Goal: Find specific fact: Find specific page/section

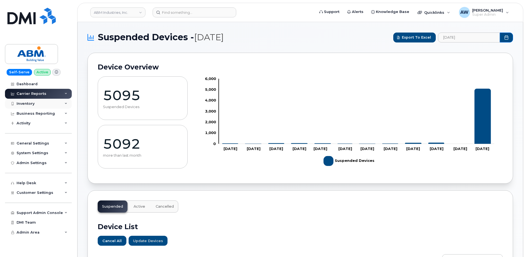
click at [48, 104] on div "Inventory" at bounding box center [38, 104] width 67 height 10
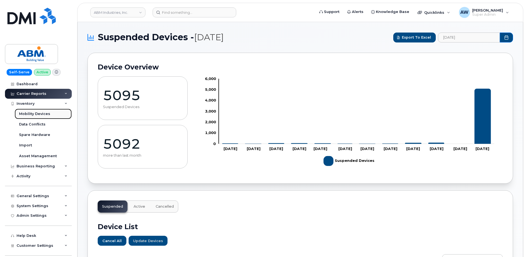
click at [45, 115] on div "Mobility Devices" at bounding box center [34, 113] width 31 height 5
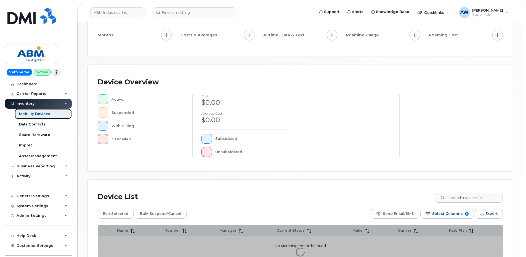
scroll to position [122, 0]
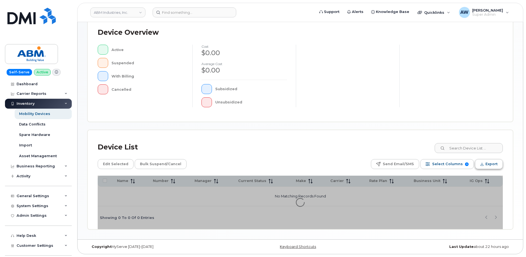
click at [489, 162] on span "Export" at bounding box center [491, 164] width 12 height 8
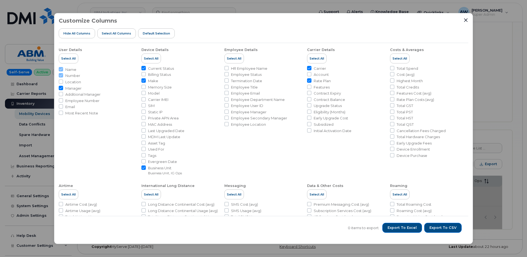
click at [74, 87] on span "Manager" at bounding box center [73, 88] width 16 height 5
click at [63, 87] on input "Manager" at bounding box center [61, 88] width 4 height 4
checkbox input "false"
click at [96, 100] on span "Employee Number" at bounding box center [82, 100] width 34 height 5
click at [63, 100] on input "Employee Number" at bounding box center [61, 100] width 4 height 4
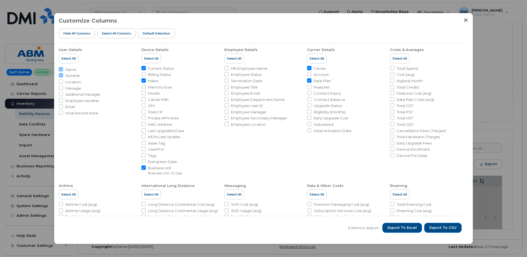
checkbox input "true"
click at [255, 74] on span "Employee Status" at bounding box center [246, 74] width 31 height 5
click at [229, 74] on input "Employee Status" at bounding box center [227, 74] width 4 height 4
checkbox input "true"
click at [318, 79] on span "Rate Plan" at bounding box center [322, 80] width 17 height 5
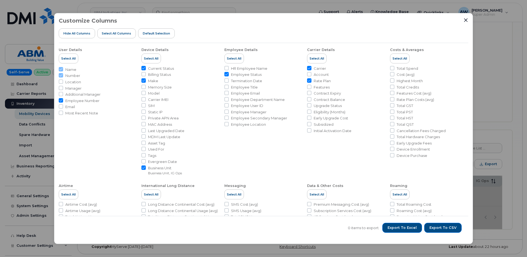
click at [312, 79] on input "Rate Plan" at bounding box center [309, 80] width 4 height 4
checkbox input "false"
click at [320, 74] on span "Account" at bounding box center [321, 74] width 15 height 5
click at [312, 74] on input "Account" at bounding box center [309, 74] width 4 height 4
checkbox input "true"
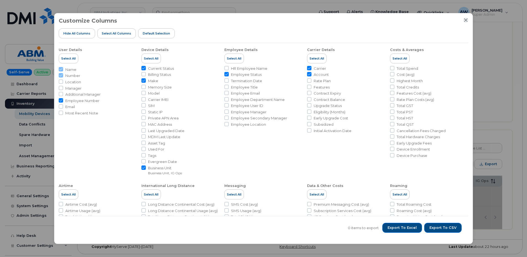
click at [466, 21] on icon "Close" at bounding box center [466, 20] width 4 height 4
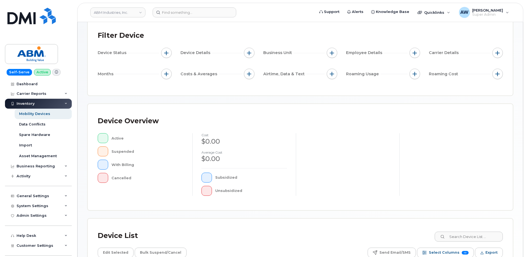
scroll to position [12, 0]
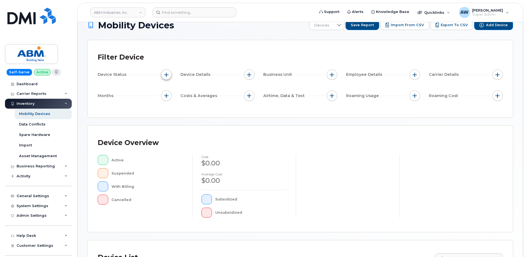
click at [167, 74] on span "button" at bounding box center [166, 75] width 4 height 4
click at [169, 92] on input "Current Status" at bounding box center [168, 91] width 4 height 4
checkbox input "true"
click at [210, 98] on div "empty" at bounding box center [199, 101] width 50 height 9
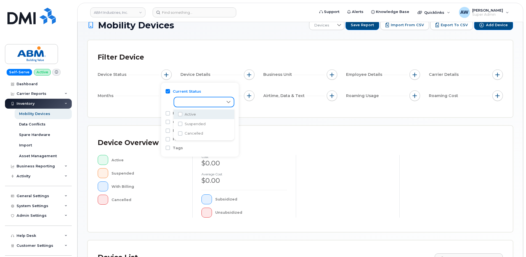
click at [189, 111] on li "Active" at bounding box center [204, 115] width 61 height 10
checkbox input "true"
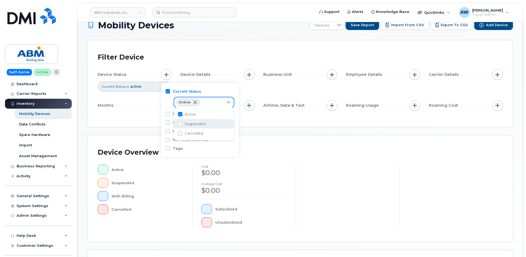
click at [189, 123] on span "Suspended" at bounding box center [195, 123] width 21 height 5
checkbox input "true"
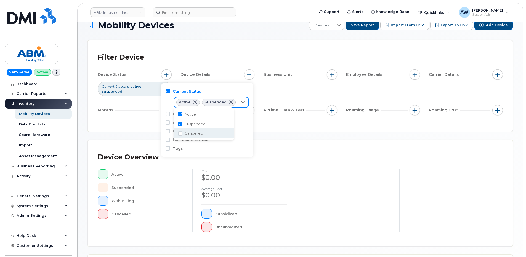
click at [190, 131] on span "Cancelled" at bounding box center [194, 133] width 18 height 5
checkbox input "true"
click at [314, 143] on div "Device Overview Active Suspended With Billing Cancelled cost $0.00 Average cost…" at bounding box center [300, 193] width 425 height 106
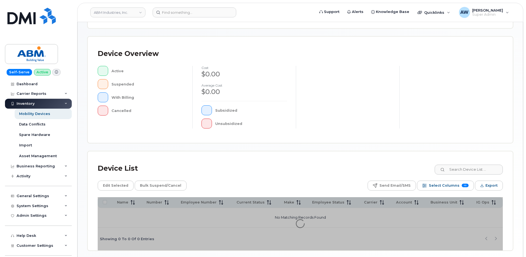
scroll to position [137, 0]
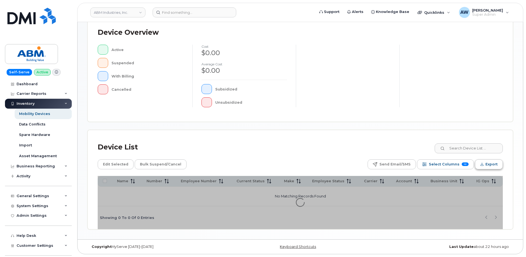
click at [488, 165] on span "Export" at bounding box center [491, 164] width 12 height 8
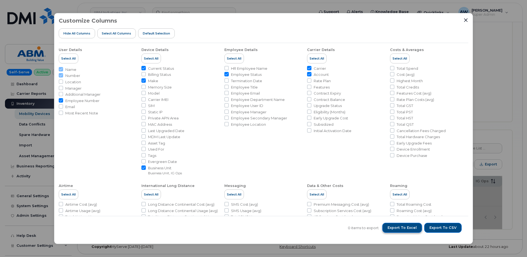
click at [412, 227] on span "Export to Excel" at bounding box center [402, 227] width 29 height 5
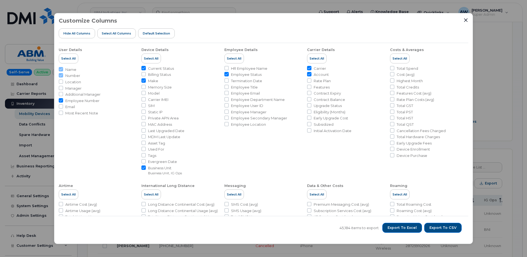
click at [372, 20] on div "Customize Columns Hide All Columns Select all Columns Default Selection" at bounding box center [264, 30] width 410 height 25
click at [466, 20] on icon "Close" at bounding box center [466, 20] width 4 height 4
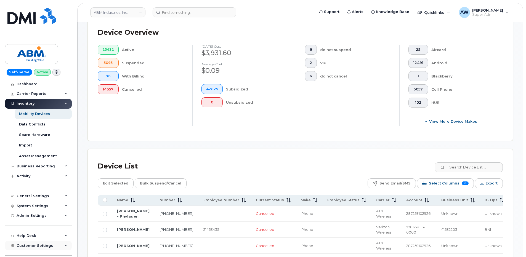
click at [36, 246] on span "Customer Settings" at bounding box center [35, 246] width 37 height 4
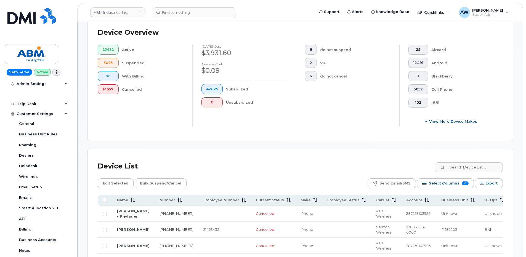
scroll to position [138, 0]
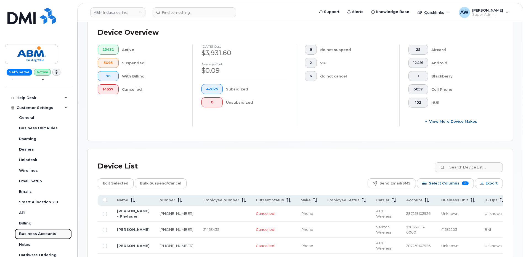
click at [47, 232] on div "Business Accounts" at bounding box center [37, 233] width 37 height 5
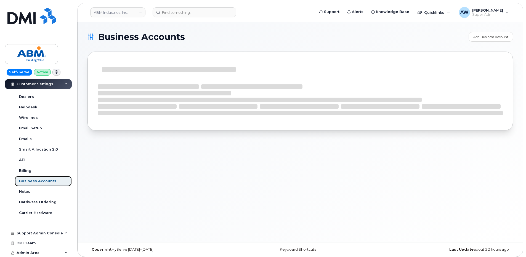
scroll to position [85, 0]
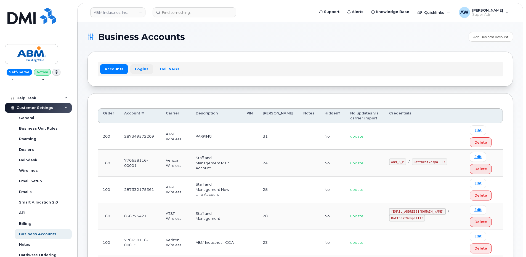
click at [139, 70] on link "Logins" at bounding box center [141, 69] width 23 height 10
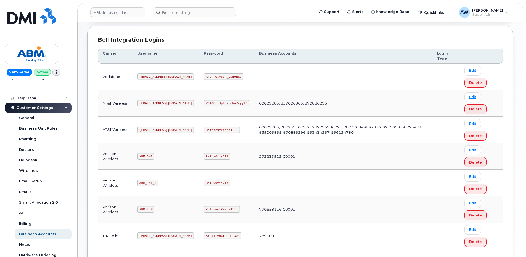
scroll to position [83, 0]
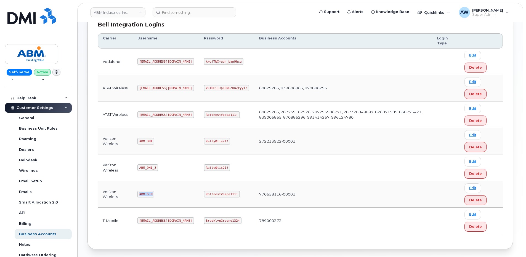
drag, startPoint x: 139, startPoint y: 194, endPoint x: 157, endPoint y: 194, distance: 17.4
click at [157, 194] on td "ABM_S_M" at bounding box center [165, 194] width 66 height 26
copy code "ABM_S_M"
drag, startPoint x: 186, startPoint y: 195, endPoint x: 215, endPoint y: 197, distance: 29.3
click at [215, 197] on code "RottnestVespa111!" at bounding box center [222, 194] width 36 height 7
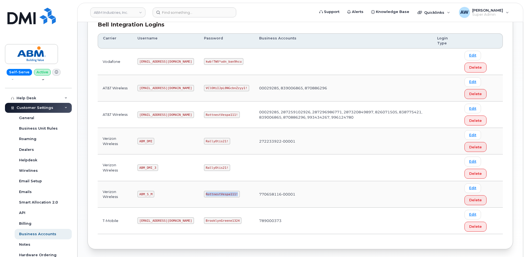
copy code "RottnestVespa111!"
